Goal: Information Seeking & Learning: Understand process/instructions

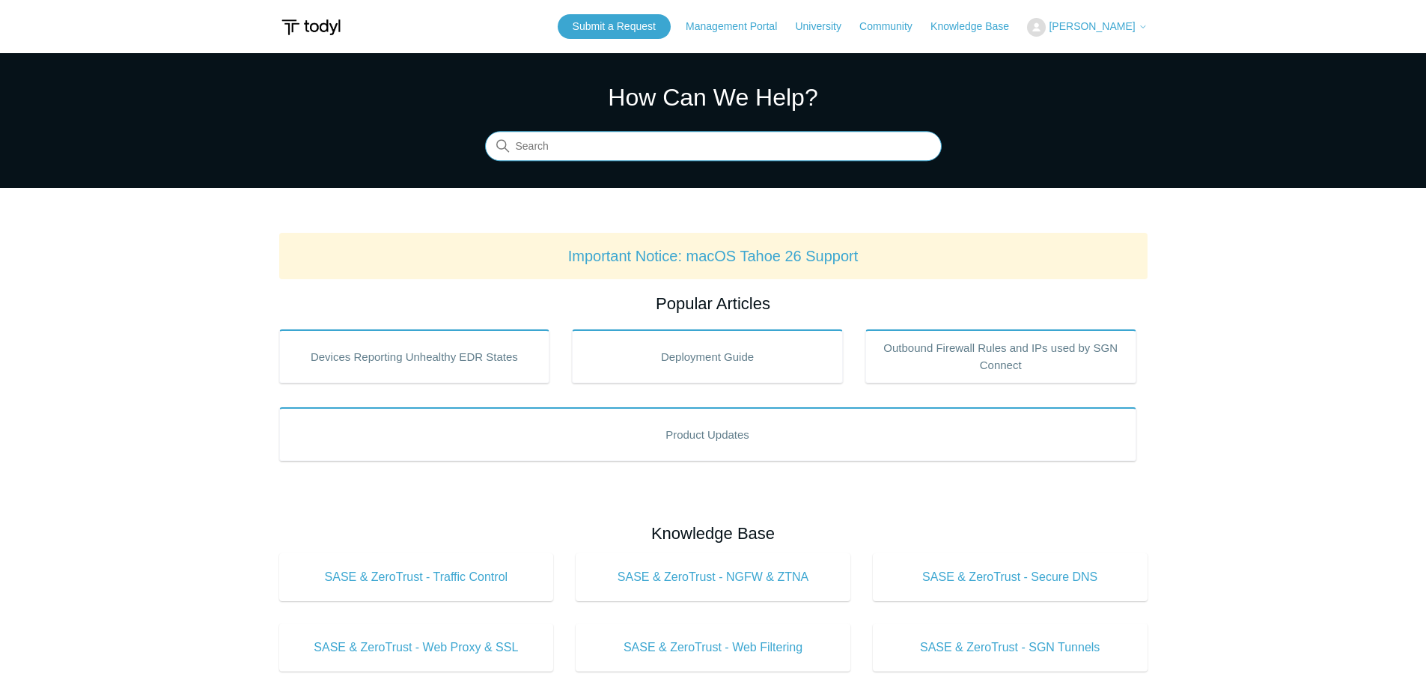
click at [717, 146] on input "Search" at bounding box center [713, 147] width 457 height 30
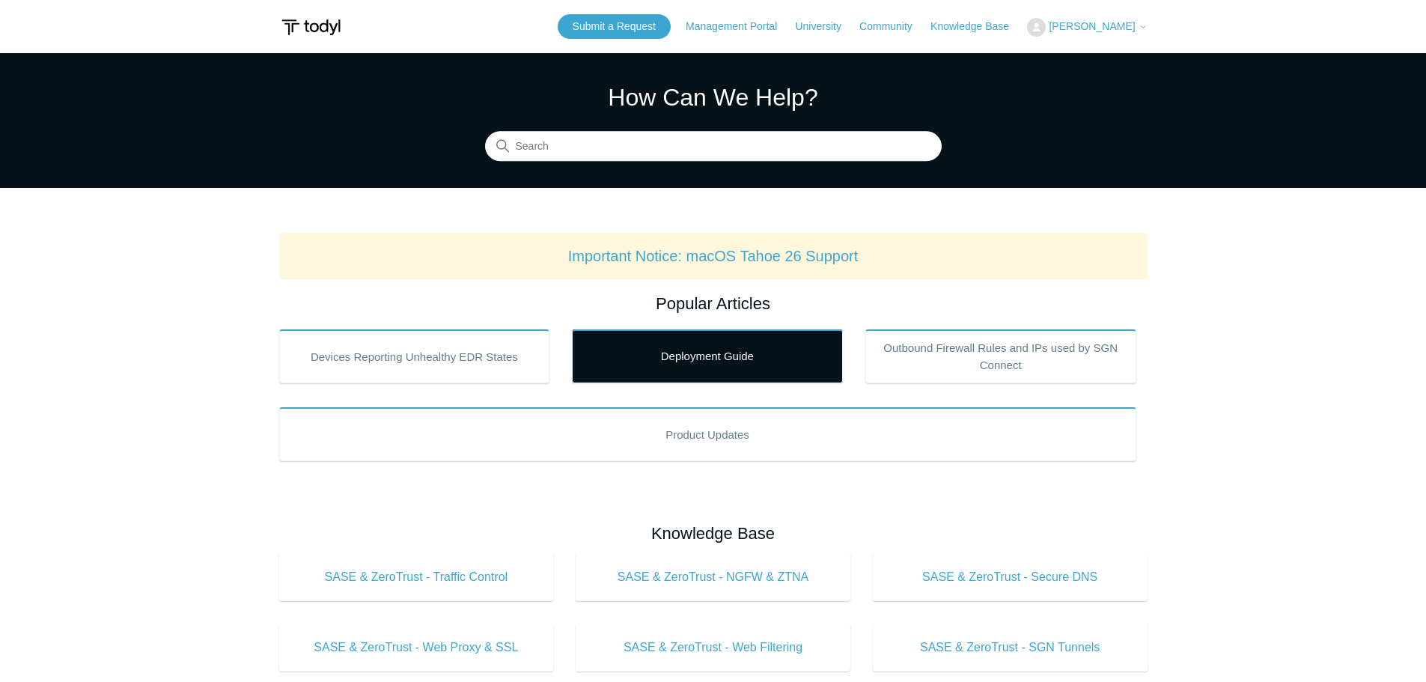
click at [730, 354] on link "Deployment Guide" at bounding box center [707, 356] width 271 height 54
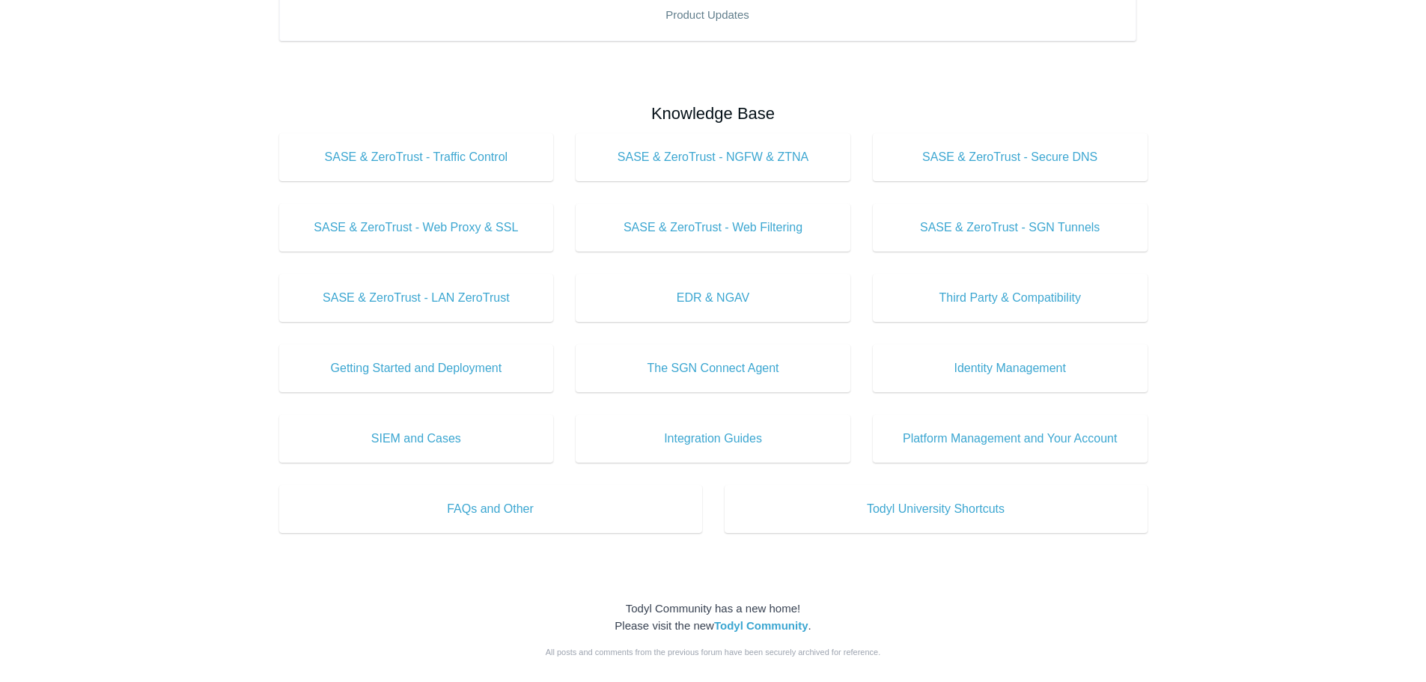
scroll to position [397, 0]
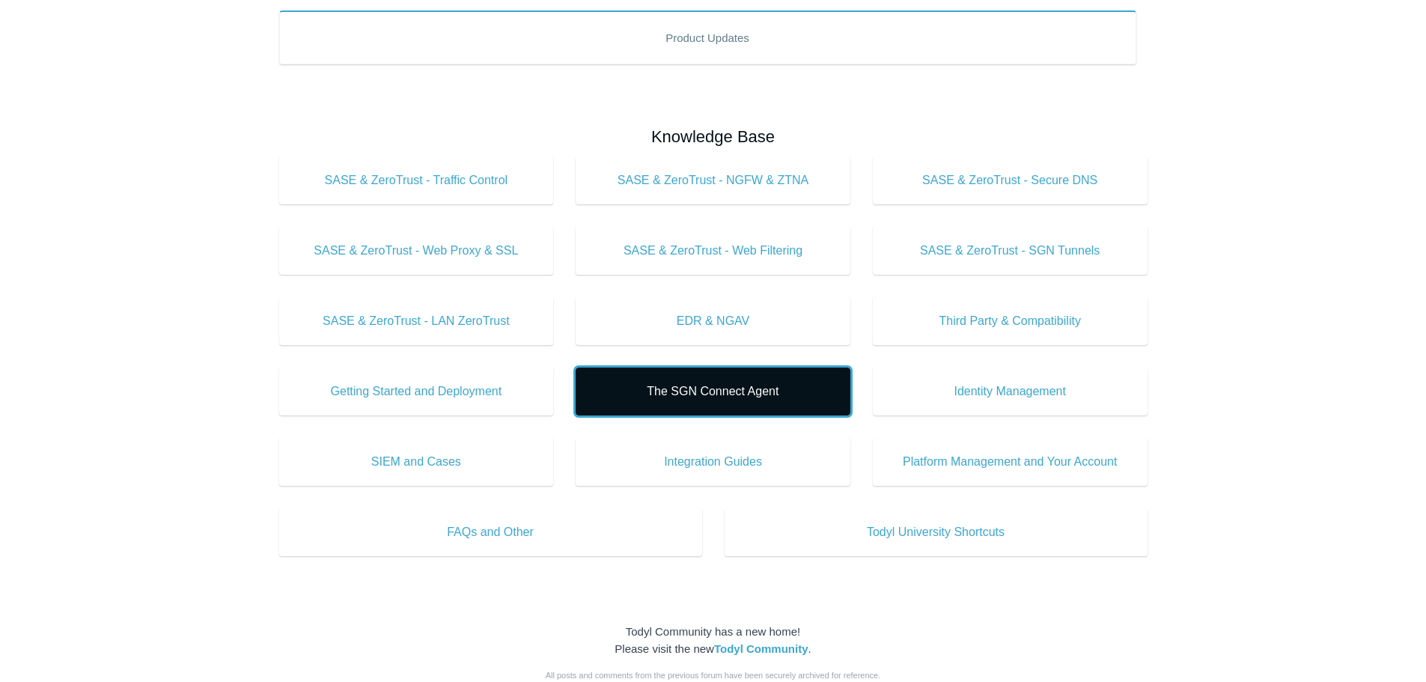
click at [698, 380] on link "The SGN Connect Agent" at bounding box center [713, 391] width 275 height 48
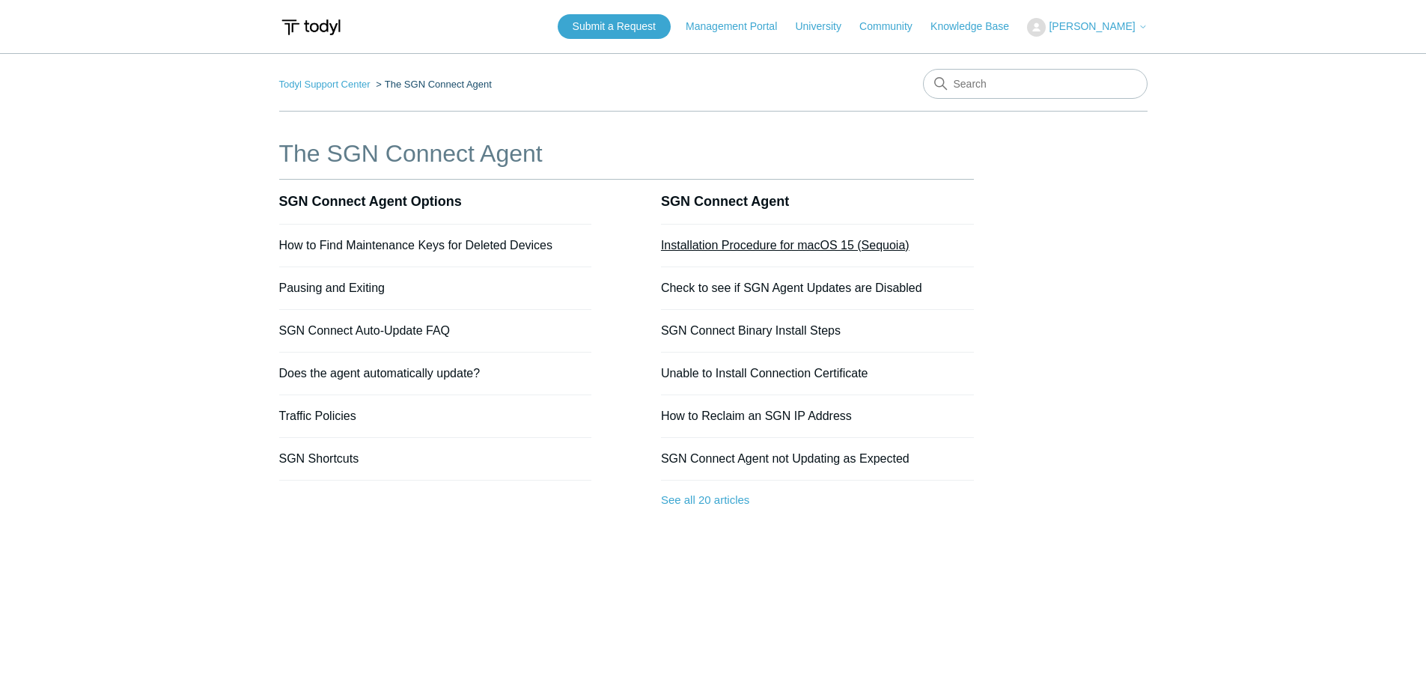
click at [747, 245] on link "Installation Procedure for macOS 15 (Sequoia)" at bounding box center [785, 245] width 248 height 13
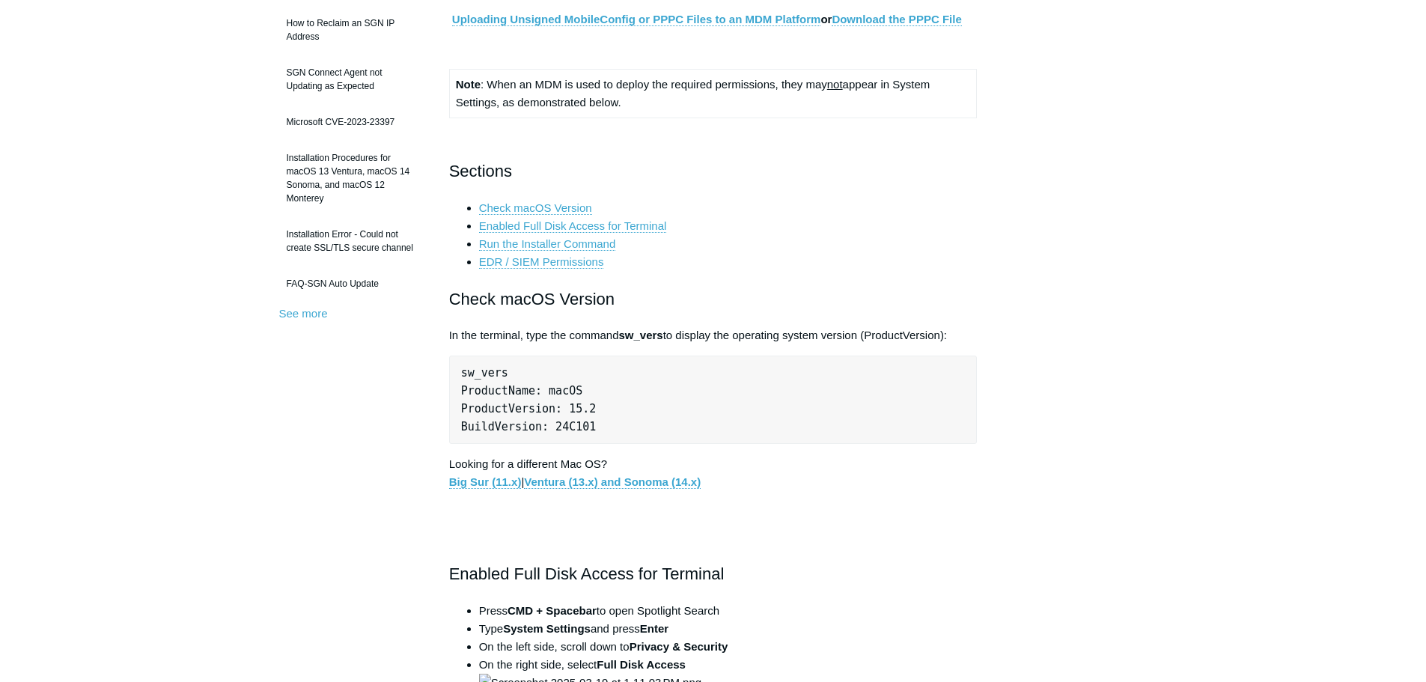
scroll to position [75, 0]
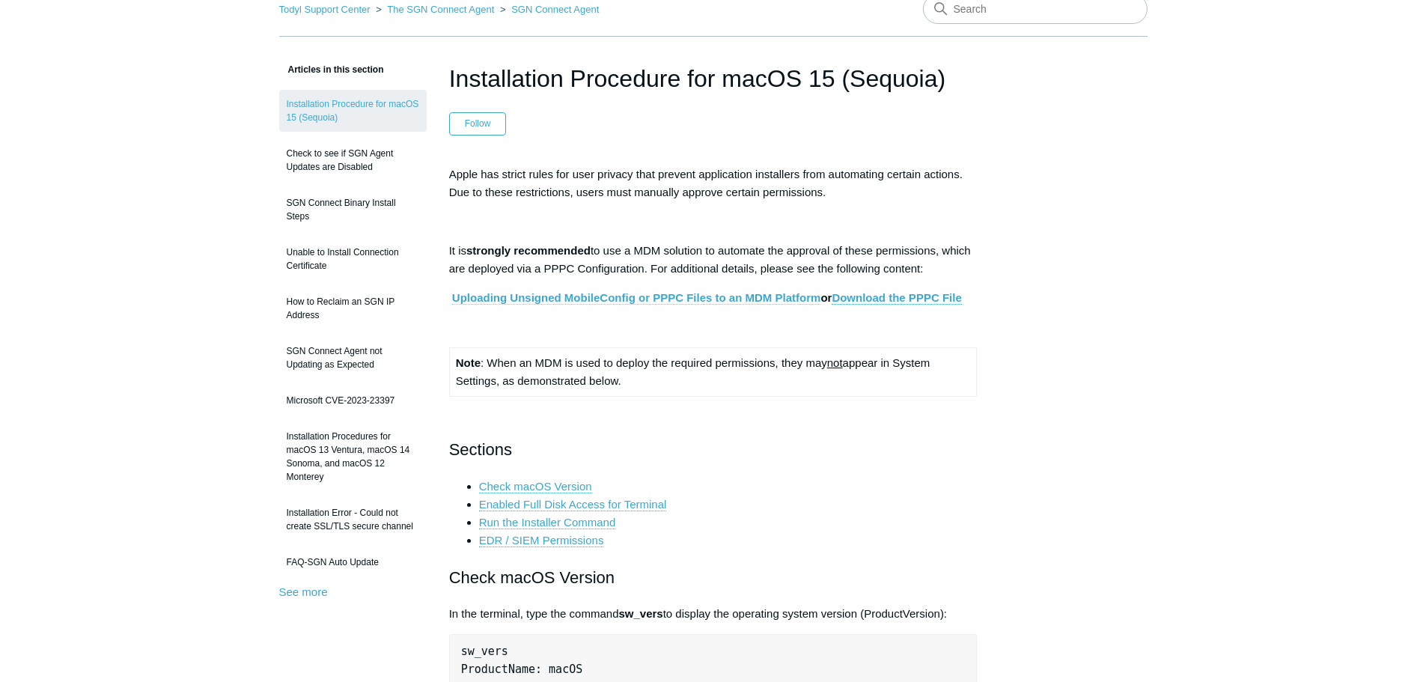
click at [609, 299] on link "Uploading Unsigned MobileConfig or PPPC Files to an MDM Platform" at bounding box center [636, 297] width 369 height 13
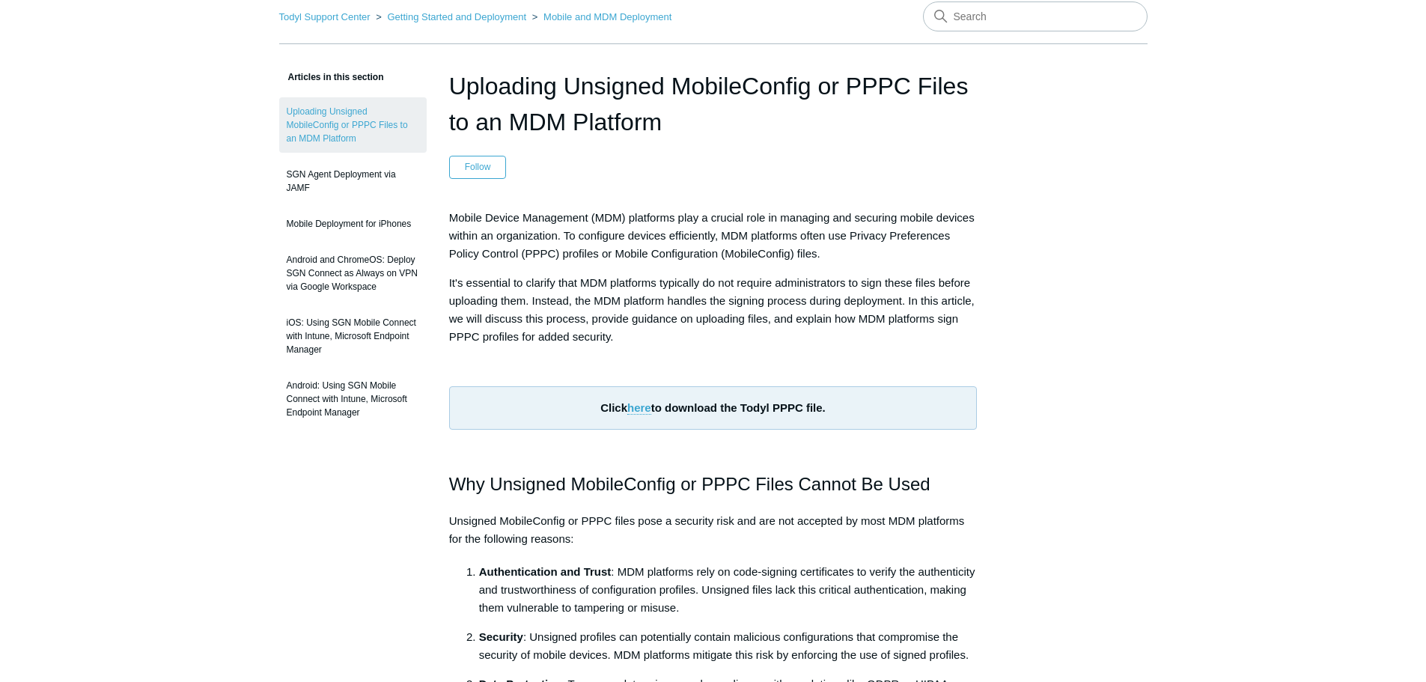
scroll to position [225, 0]
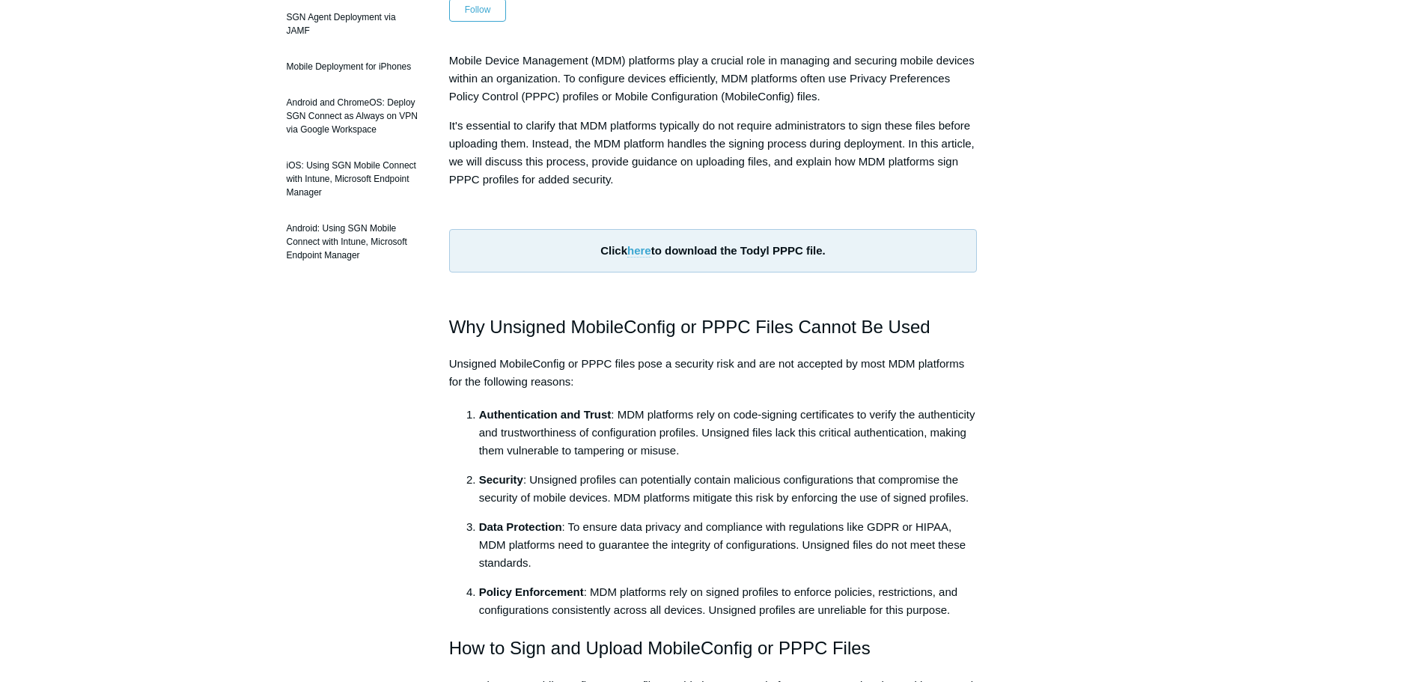
click at [638, 251] on link "here" at bounding box center [639, 250] width 24 height 13
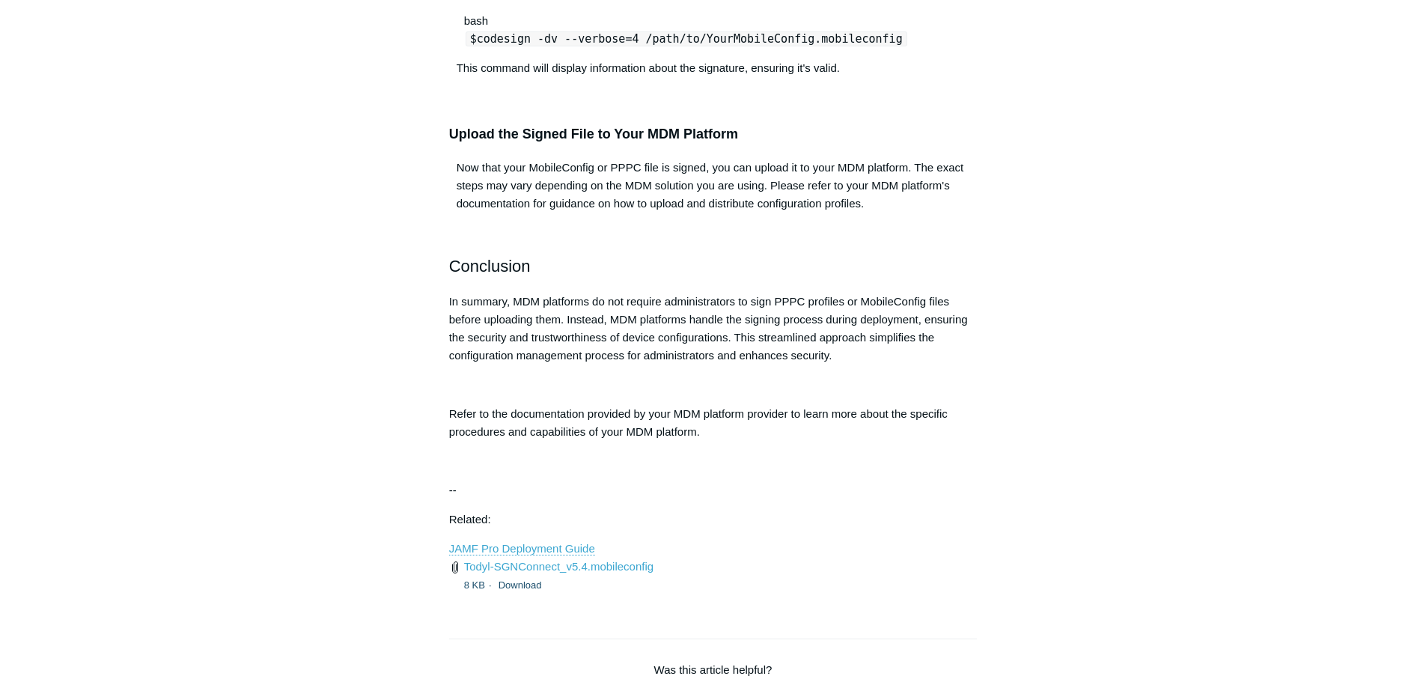
scroll to position [1497, 0]
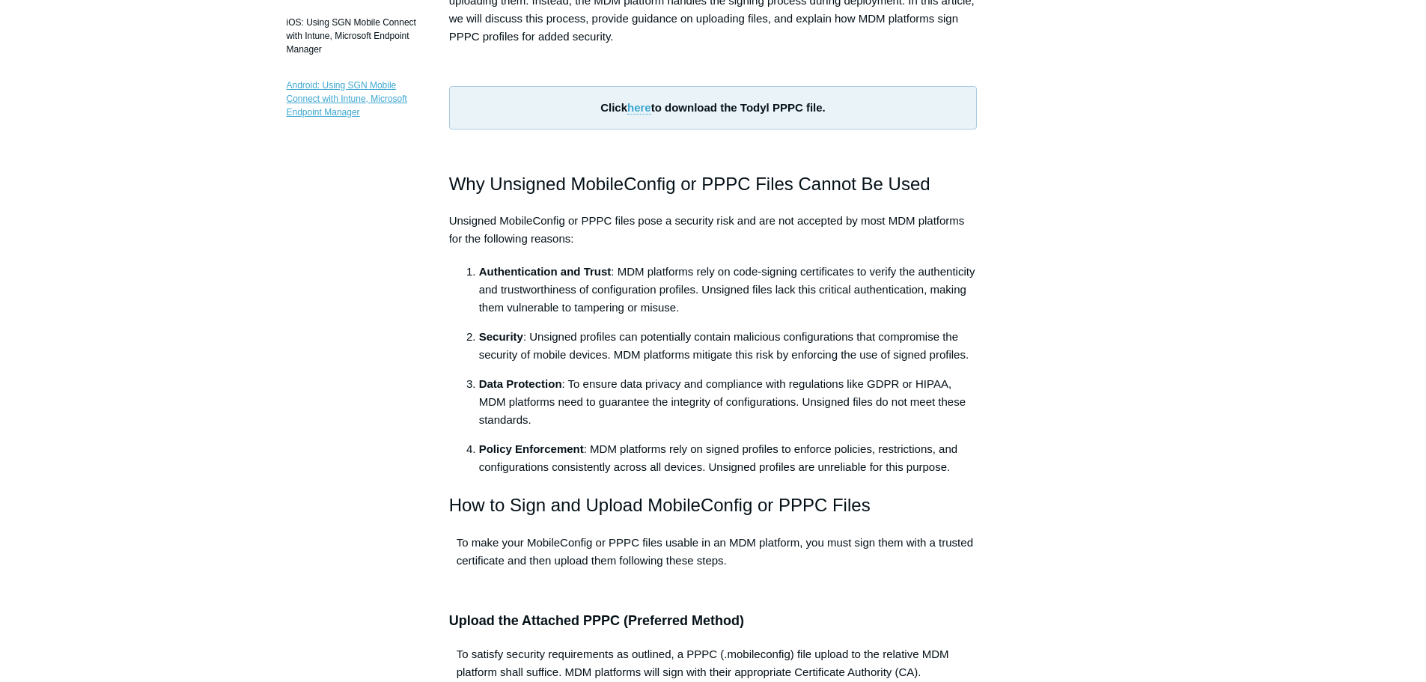
scroll to position [0, 0]
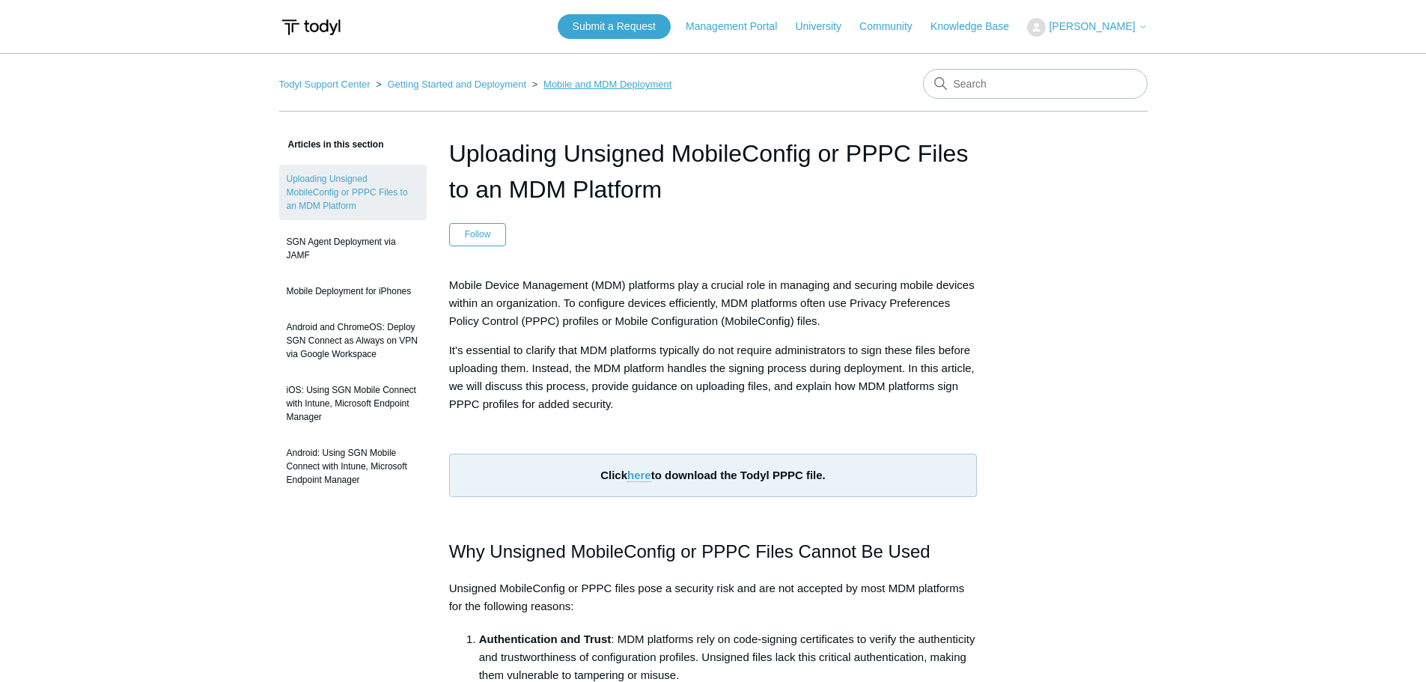
click at [590, 84] on link "Mobile and MDM Deployment" at bounding box center [607, 84] width 128 height 11
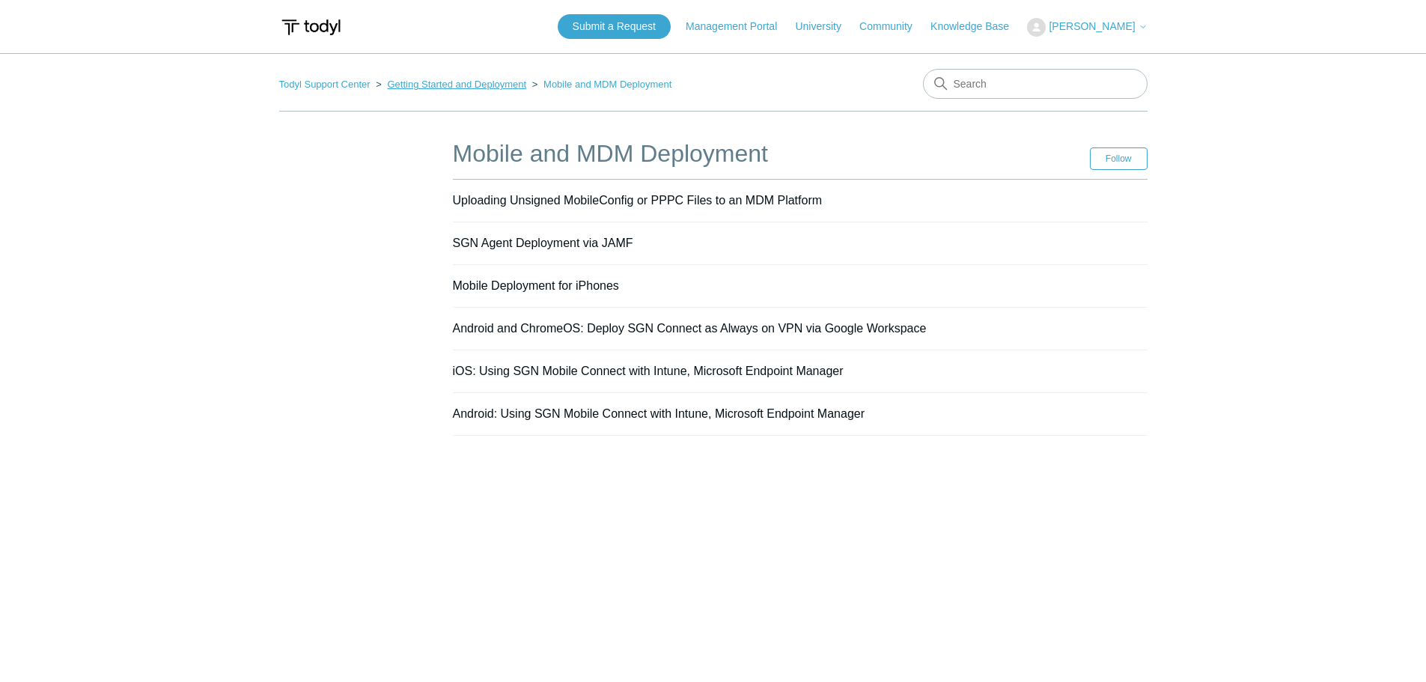
click at [486, 85] on link "Getting Started and Deployment" at bounding box center [456, 84] width 139 height 11
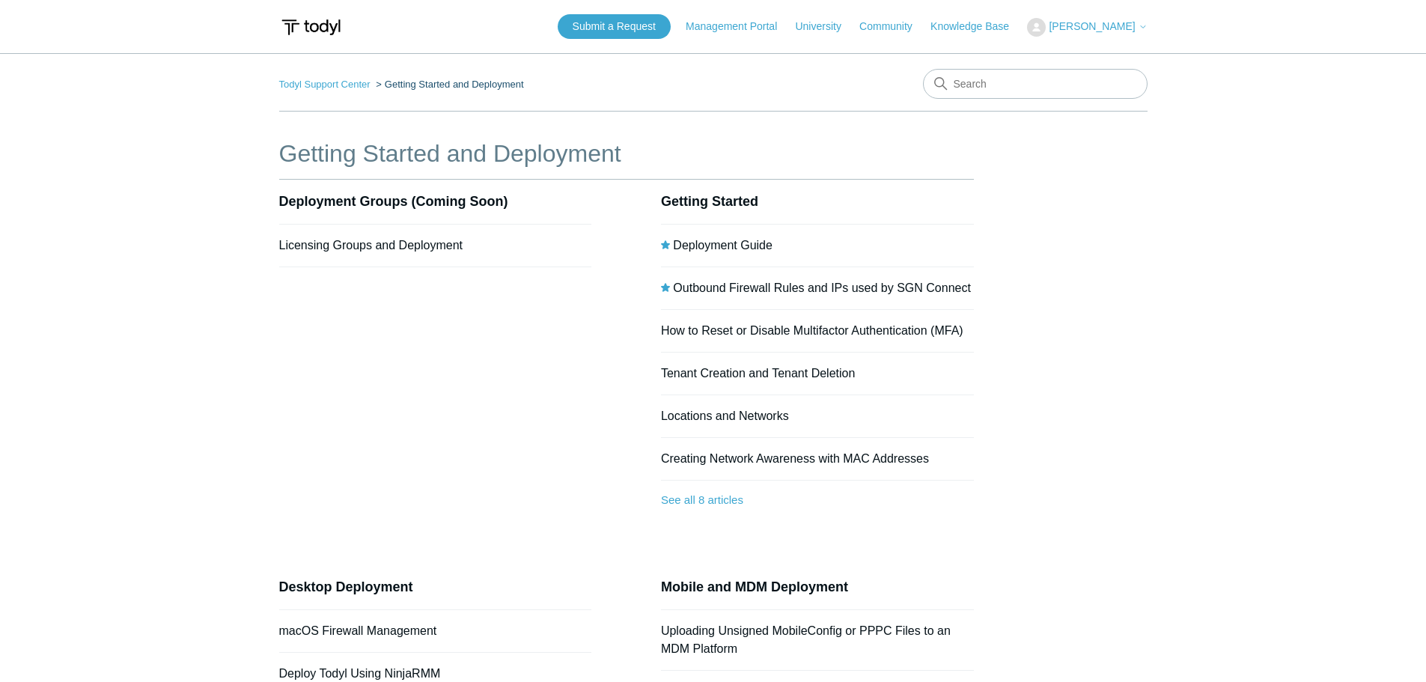
click at [1061, 68] on main "Todyl Support Center Getting Started and Deployment Getting Started and Deploym…" at bounding box center [713, 517] width 1426 height 929
click at [1060, 77] on input "Search" at bounding box center [1035, 84] width 225 height 30
type input "intune deployment"
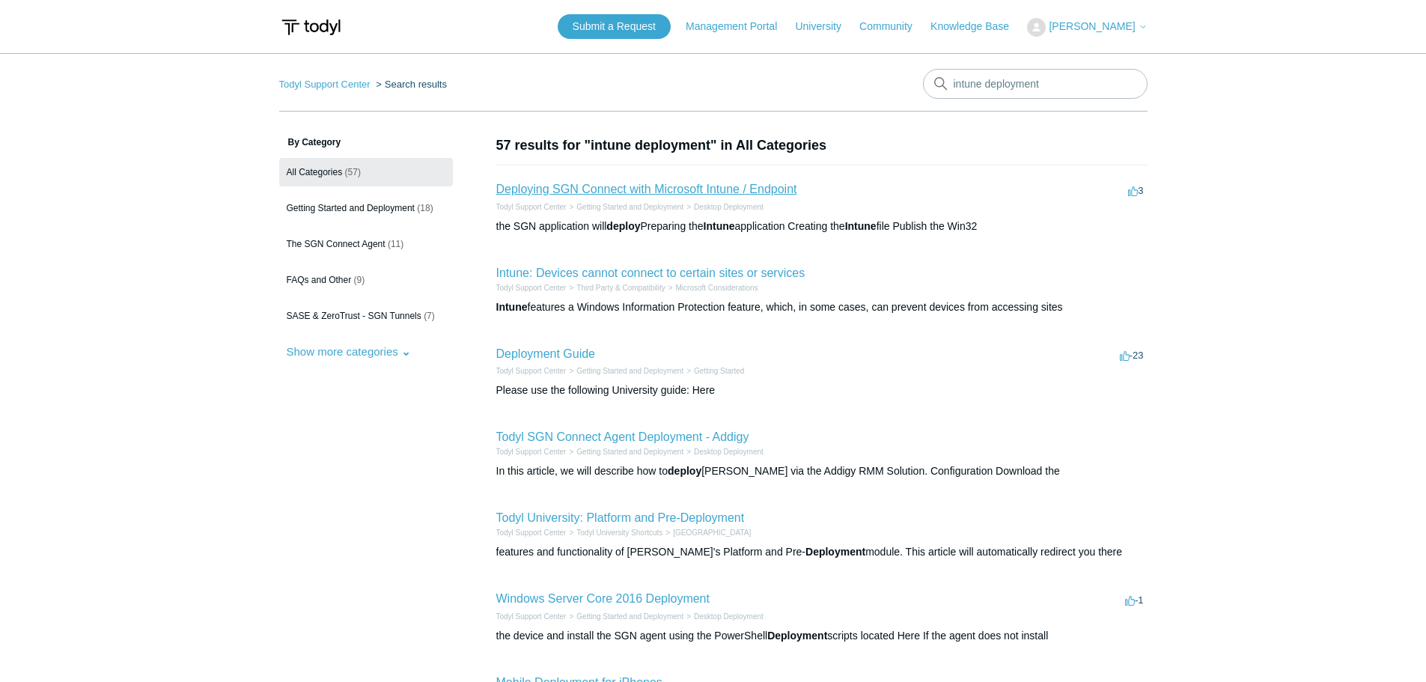
click at [706, 185] on link "Deploying SGN Connect with Microsoft Intune / Endpoint" at bounding box center [646, 189] width 301 height 13
